Goal: Information Seeking & Learning: Find specific fact

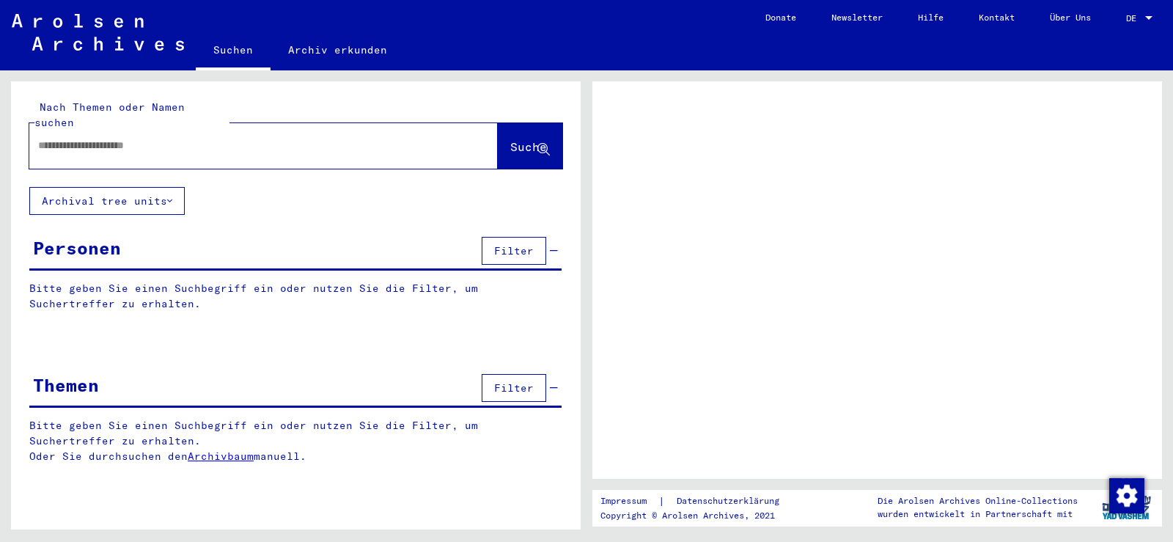
click at [98, 237] on div "Personen" at bounding box center [77, 248] width 88 height 26
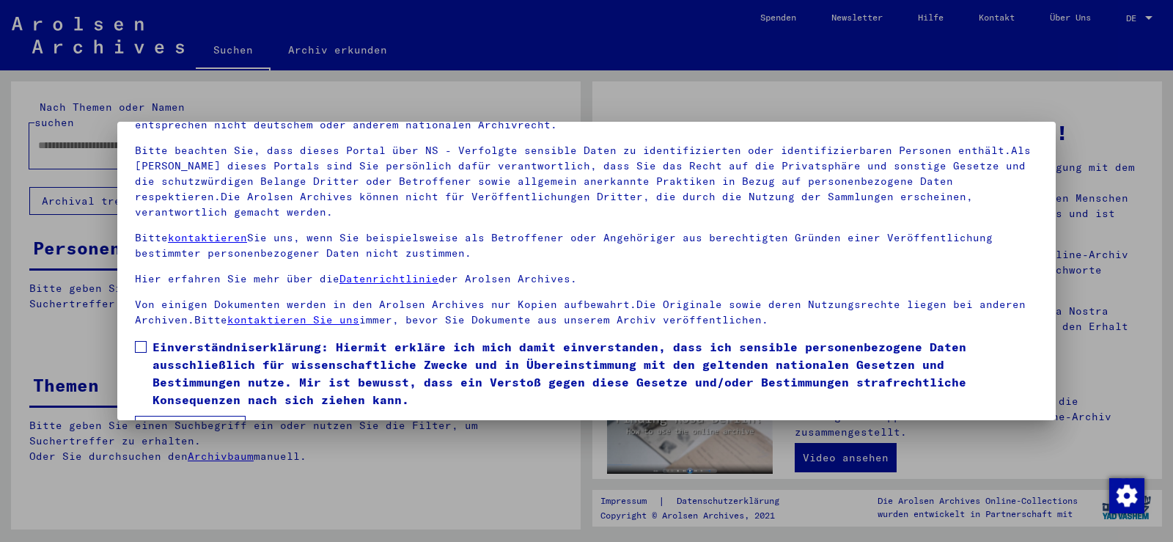
scroll to position [127, 0]
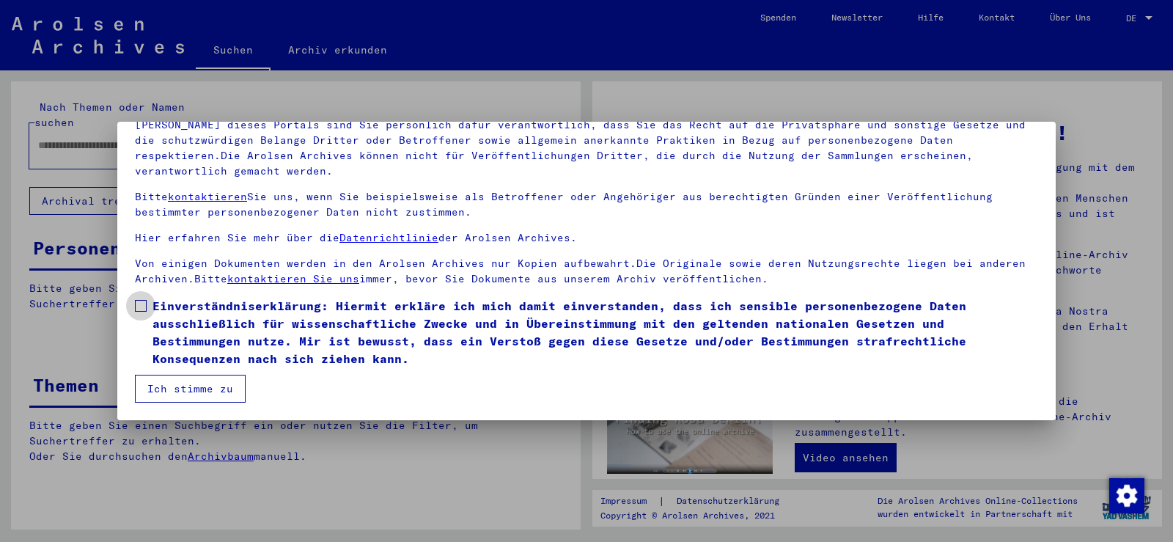
click at [142, 303] on span at bounding box center [141, 306] width 12 height 12
click at [136, 304] on mat-dialog-content "Unsere Nutzungsbedingungen wurden durch den Internationalen Ausschuss als obers…" at bounding box center [586, 227] width 939 height 352
click at [190, 384] on button "Ich stimme zu" at bounding box center [190, 389] width 111 height 28
click at [170, 138] on input "text" at bounding box center [246, 145] width 416 height 15
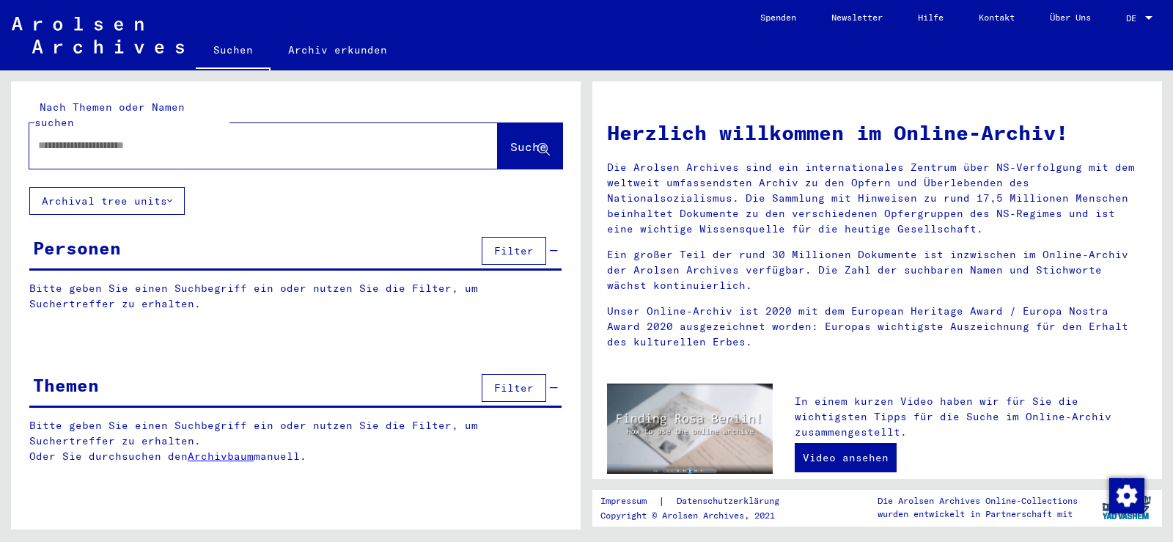
click at [81, 241] on div "Personen" at bounding box center [77, 248] width 88 height 26
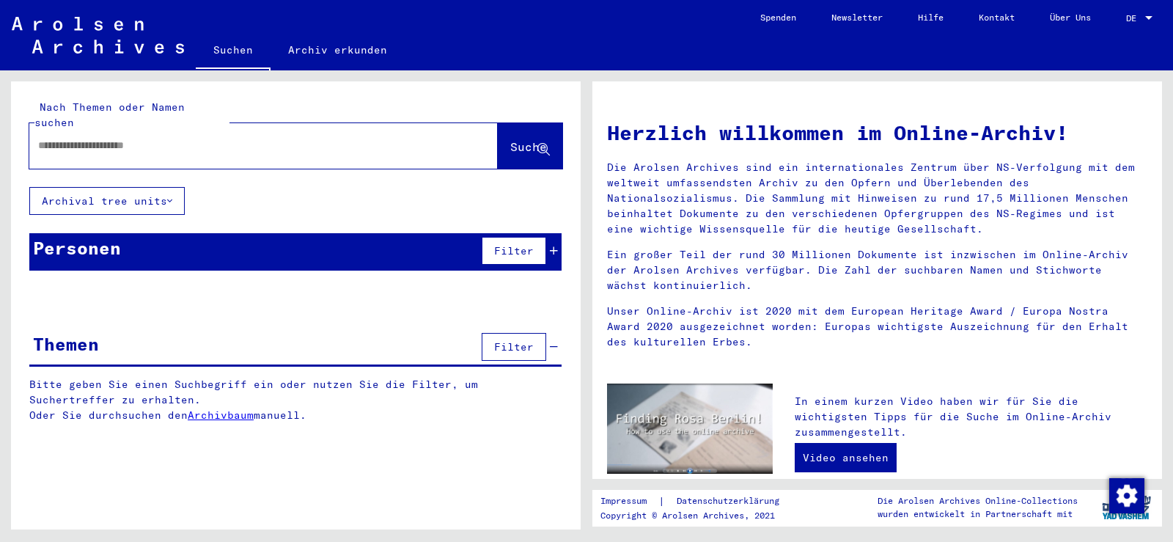
click at [88, 138] on input "text" at bounding box center [246, 145] width 416 height 15
click at [510, 139] on span "Suche" at bounding box center [528, 146] width 37 height 15
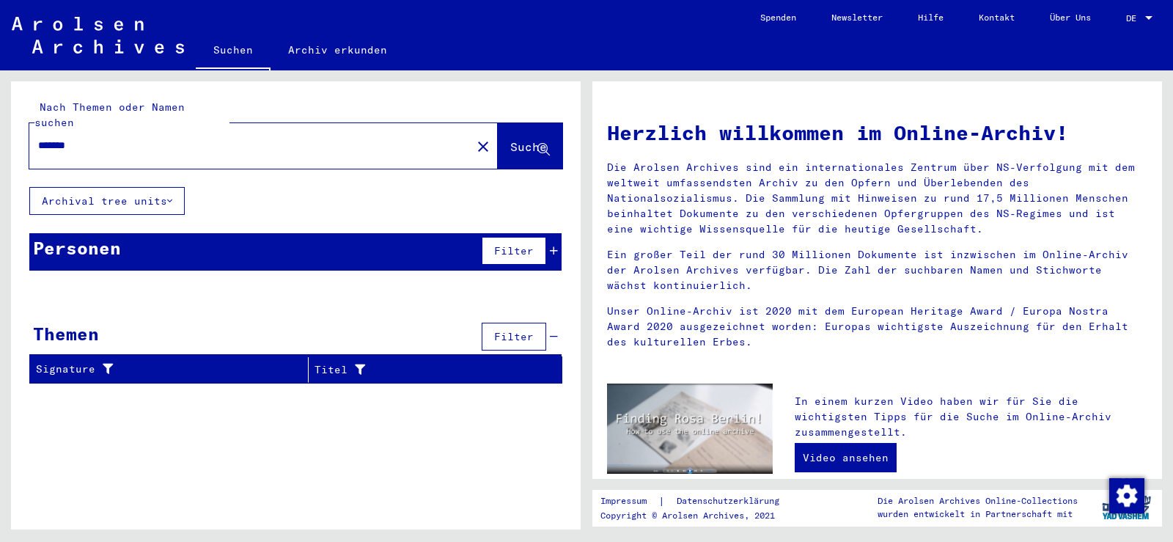
click at [57, 138] on input "*******" at bounding box center [246, 145] width 416 height 15
click at [510, 139] on span "Suche" at bounding box center [528, 146] width 37 height 15
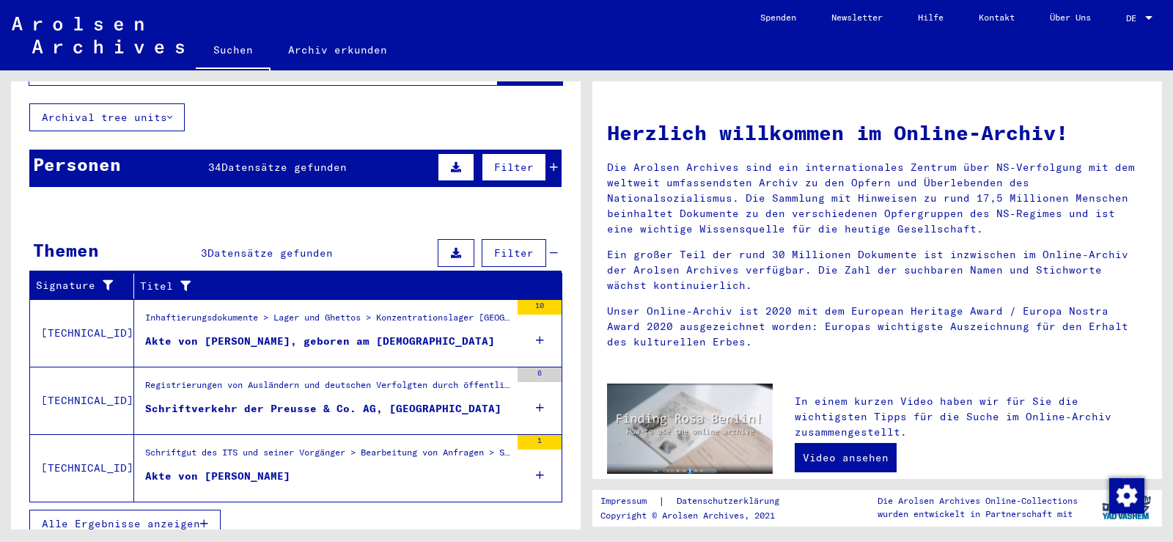
scroll to position [84, 0]
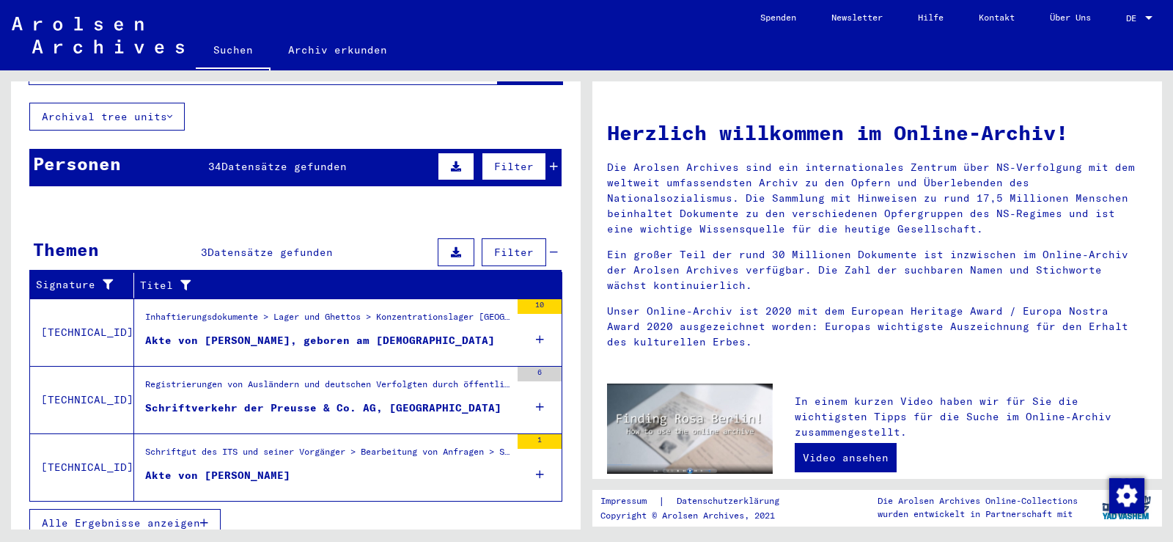
click at [145, 516] on span "Alle Ergebnisse anzeigen" at bounding box center [121, 522] width 158 height 13
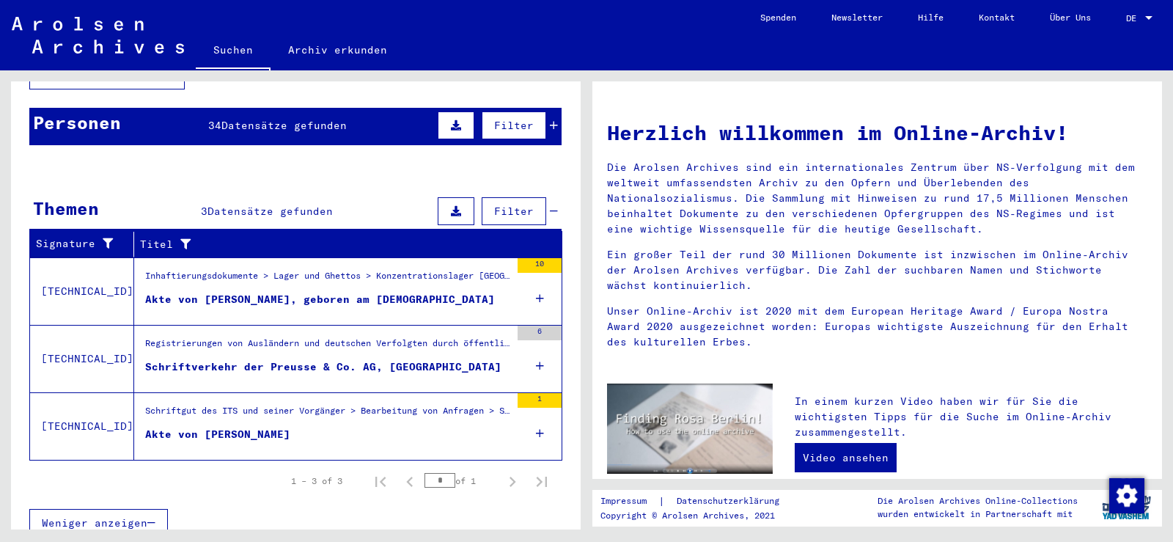
scroll to position [0, 0]
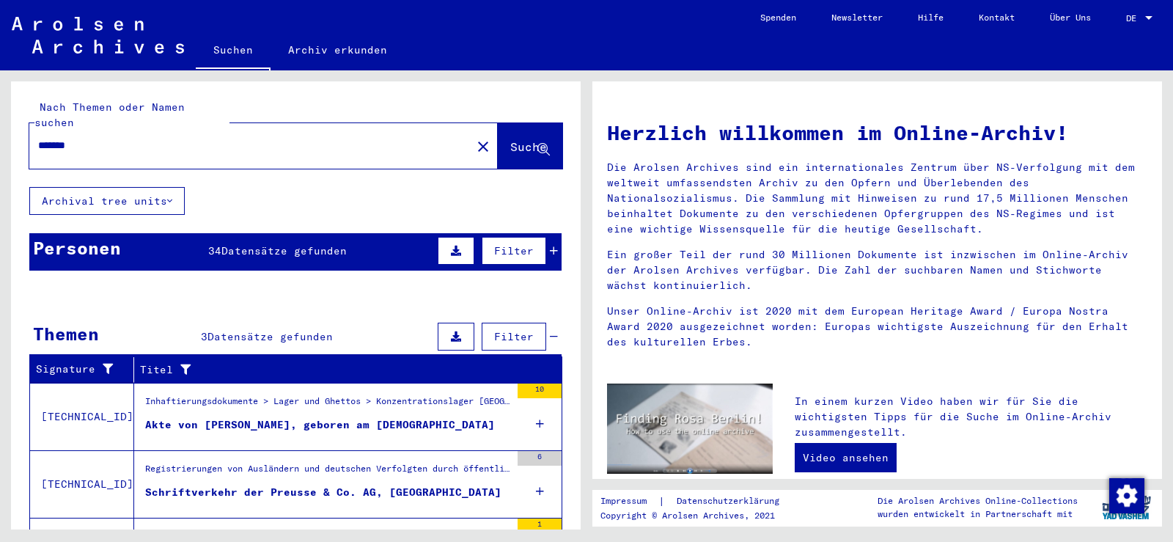
click at [54, 138] on input "*******" at bounding box center [246, 145] width 416 height 15
click at [510, 139] on span "Suche" at bounding box center [528, 146] width 37 height 15
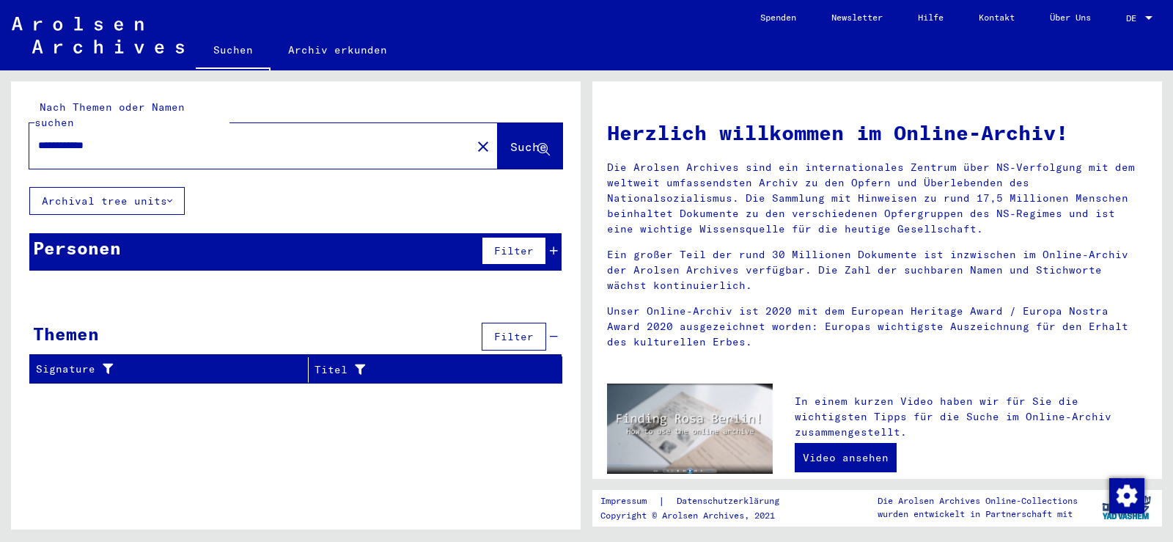
click at [70, 138] on input "**********" at bounding box center [246, 145] width 416 height 15
click at [510, 139] on span "Suche" at bounding box center [528, 146] width 37 height 15
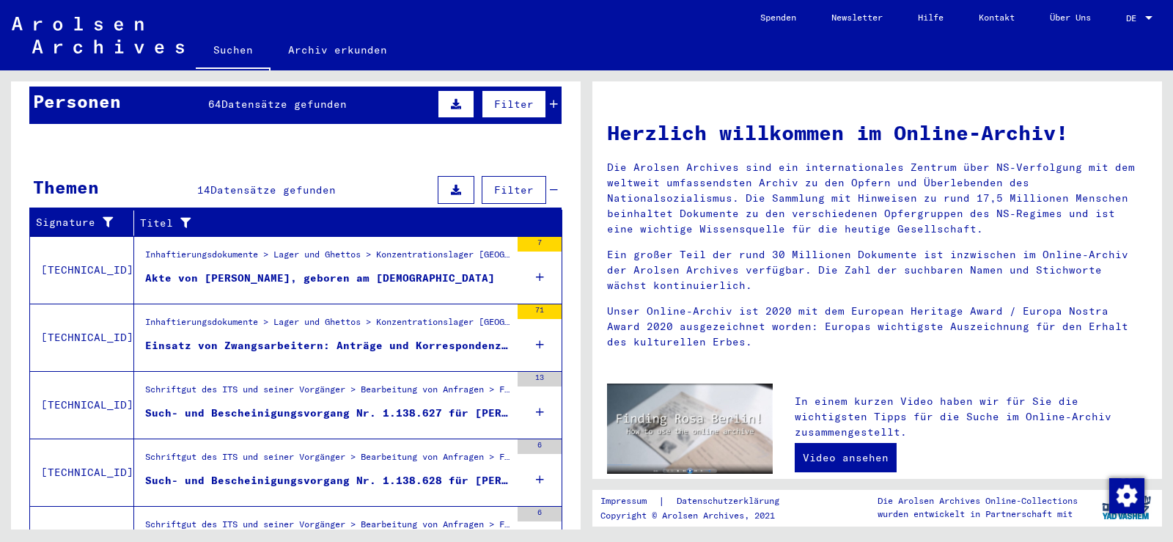
scroll to position [219, 0]
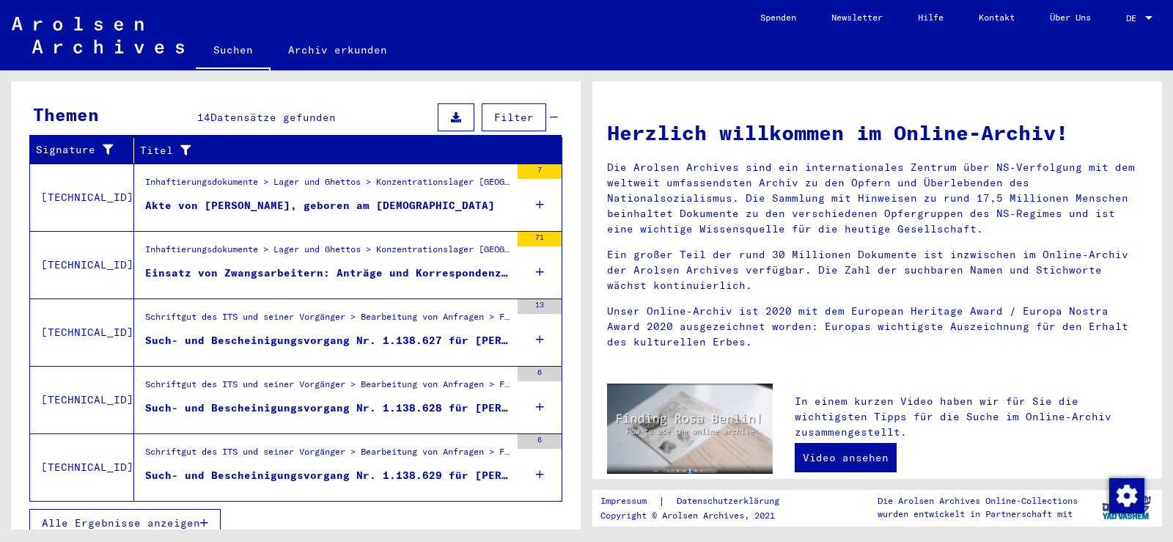
click at [114, 516] on span "Alle Ergebnisse anzeigen" at bounding box center [121, 522] width 158 height 13
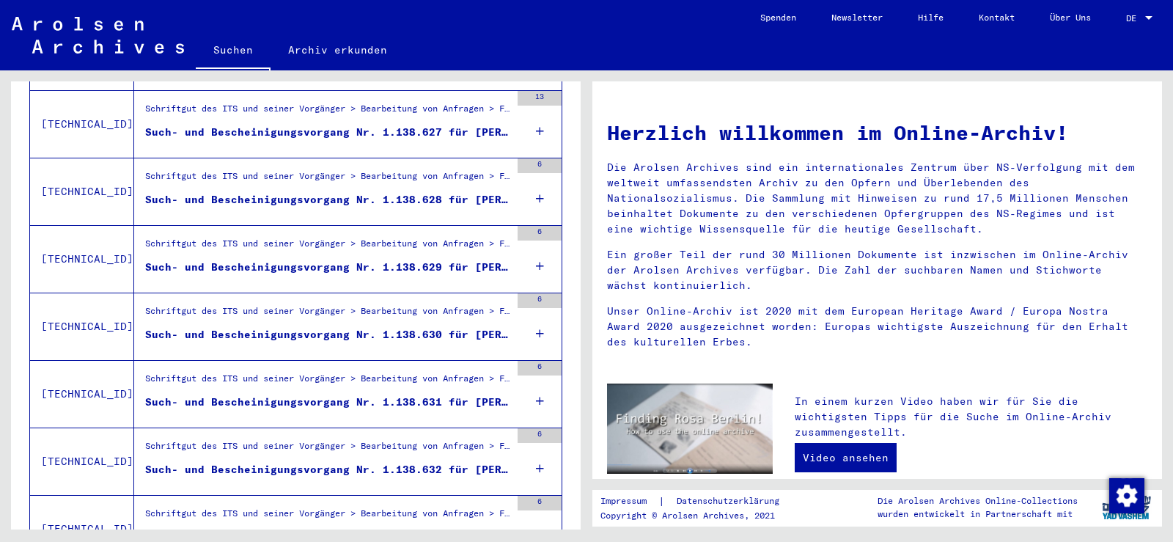
scroll to position [0, 0]
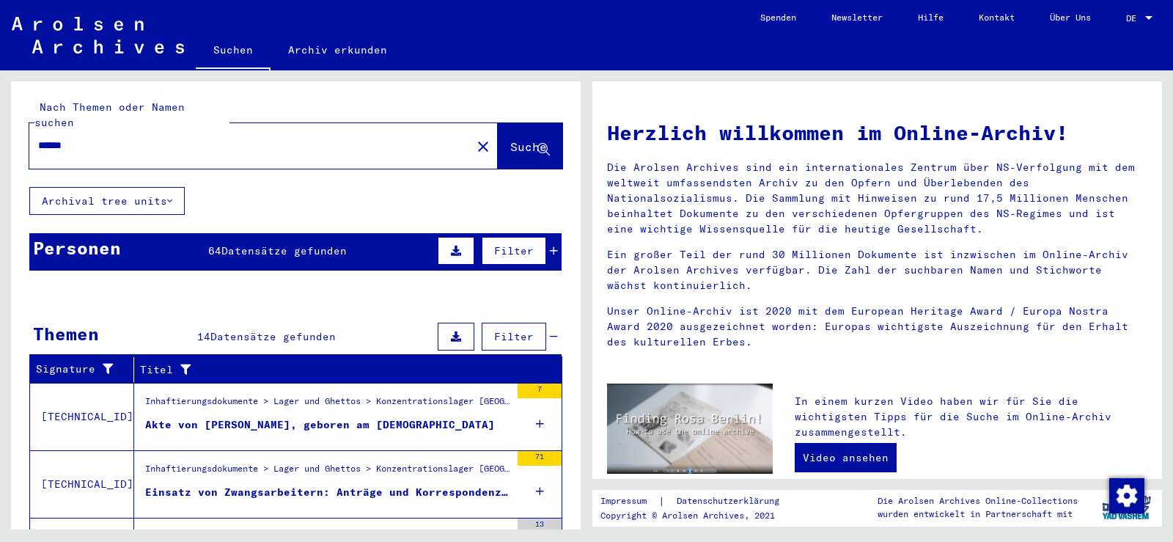
click at [58, 138] on input "******" at bounding box center [246, 145] width 416 height 15
type input "********"
drag, startPoint x: 486, startPoint y: 131, endPoint x: 454, endPoint y: 194, distance: 70.5
click at [510, 139] on span "Suche" at bounding box center [528, 146] width 37 height 15
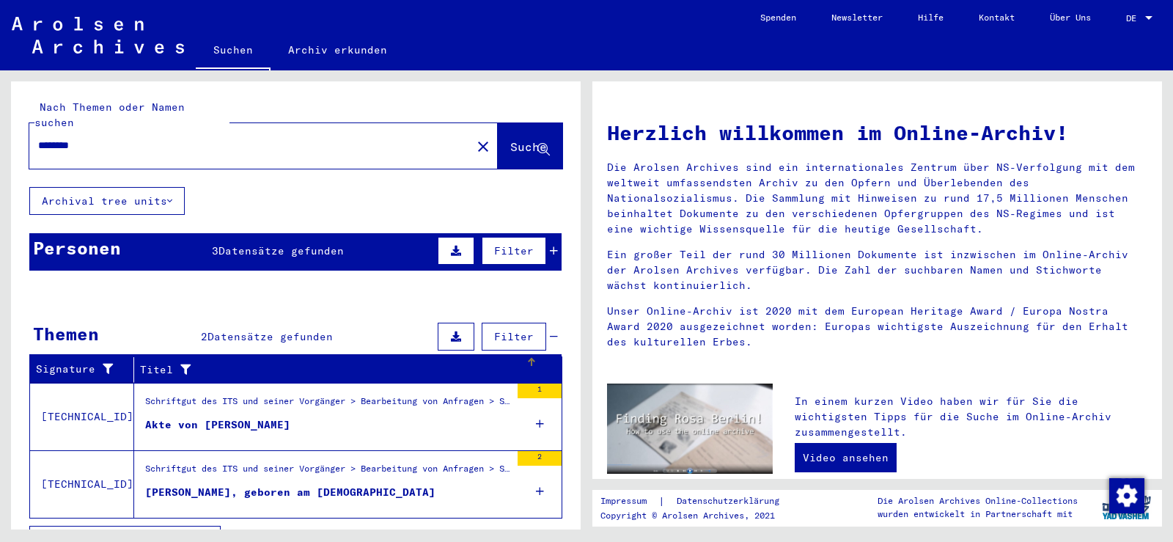
scroll to position [17, 0]
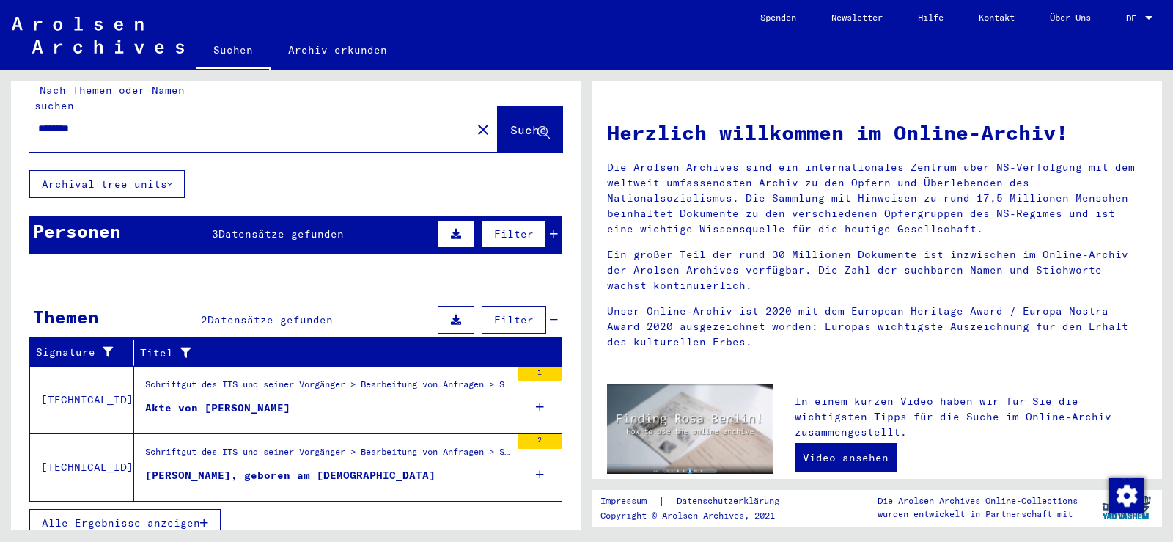
click at [148, 516] on span "Alle Ergebnisse anzeigen" at bounding box center [121, 522] width 158 height 13
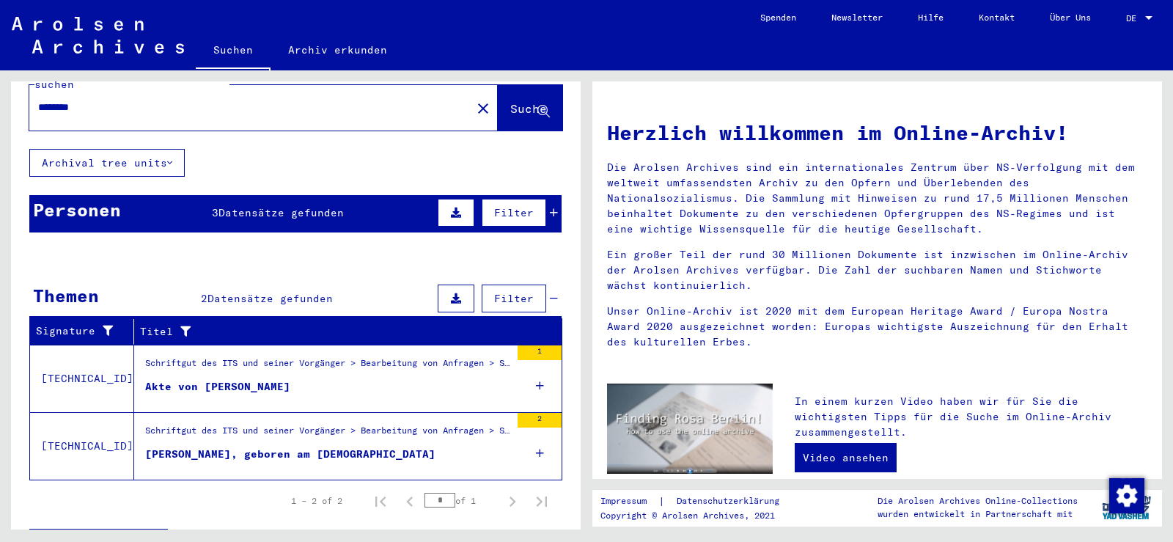
scroll to position [58, 0]
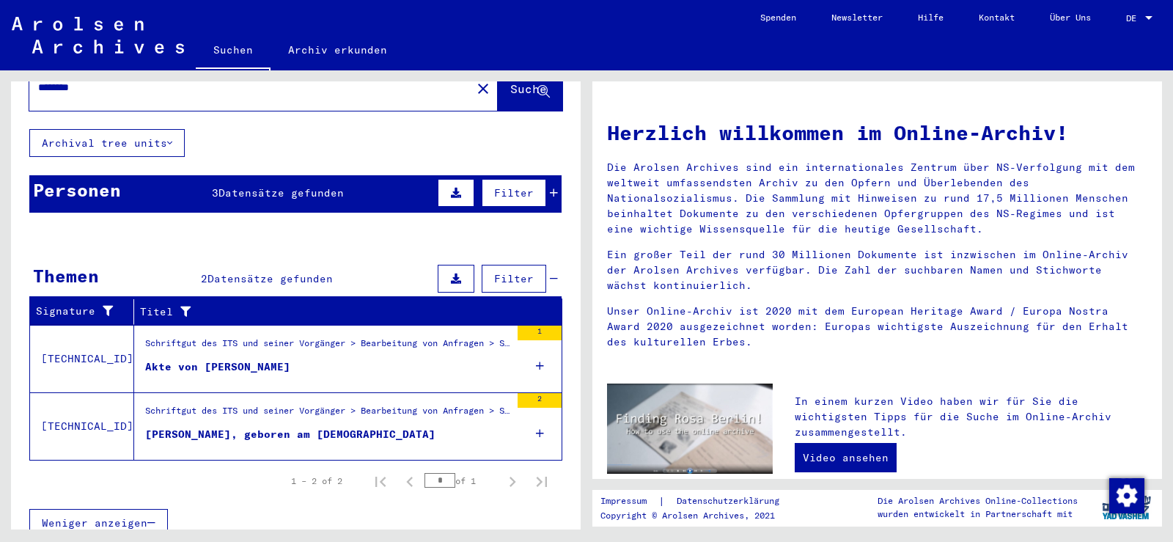
click at [281, 427] on div "[PERSON_NAME], geboren am [DEMOGRAPHIC_DATA]" at bounding box center [290, 434] width 290 height 15
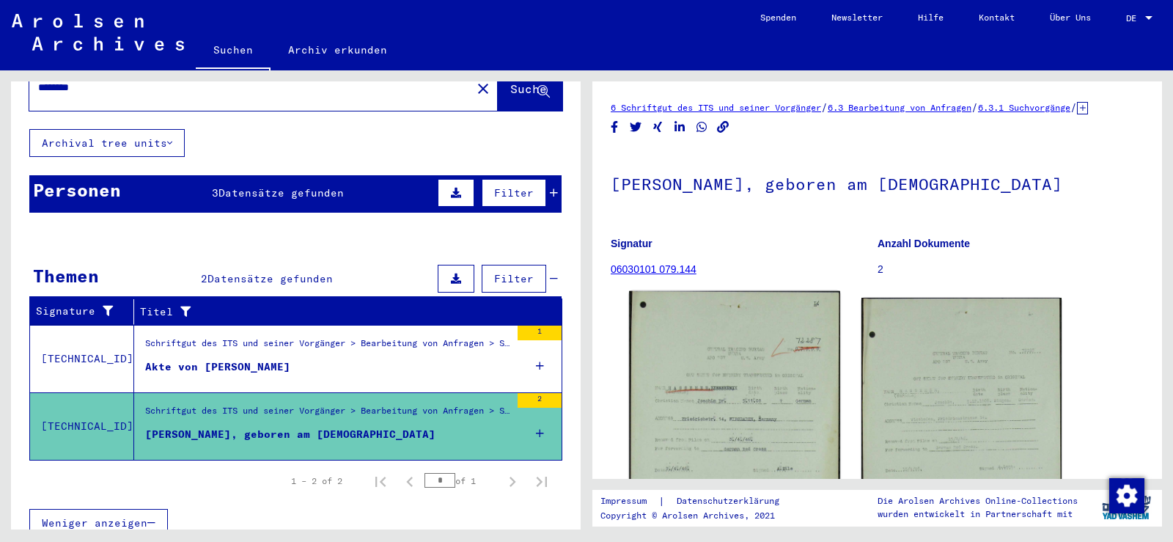
click at [722, 411] on img at bounding box center [734, 428] width 210 height 274
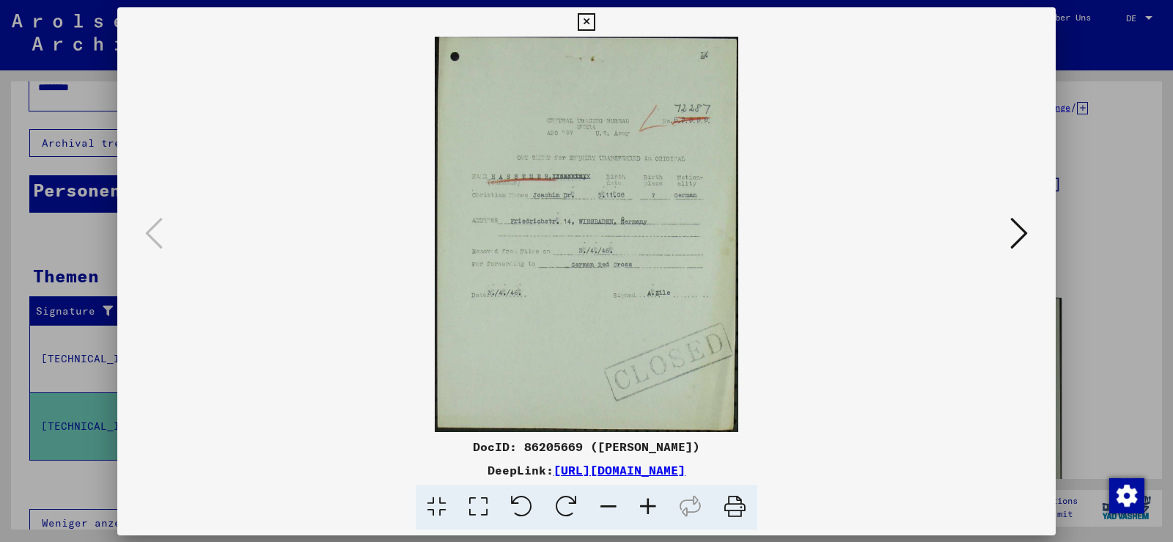
click at [224, 344] on div "DocID: 86205669 ([PERSON_NAME]) DeepLink: [URL][DOMAIN_NAME]" at bounding box center [586, 271] width 939 height 528
